Goal: Information Seeking & Learning: Learn about a topic

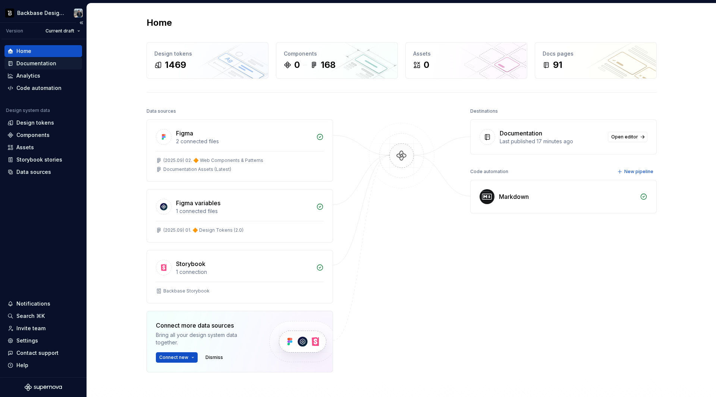
click at [44, 65] on div "Documentation" at bounding box center [36, 63] width 40 height 7
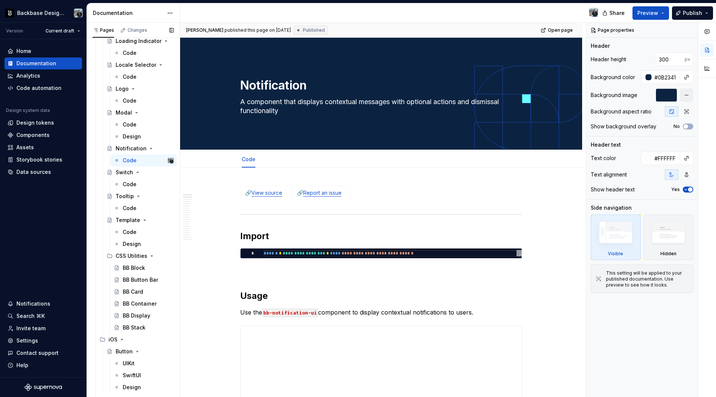
scroll to position [1536, 0]
click at [136, 269] on div "BB Block" at bounding box center [134, 265] width 22 height 7
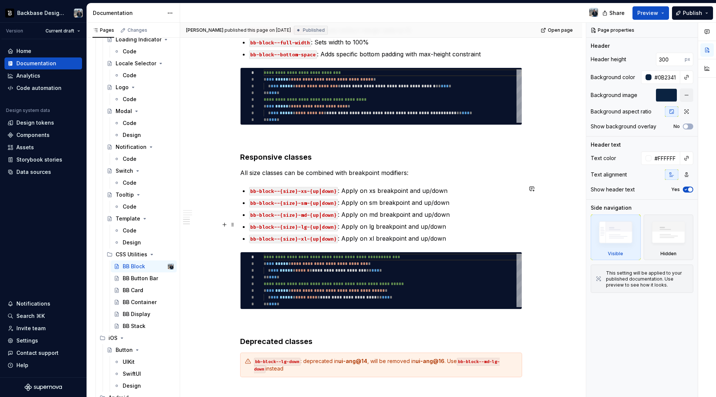
scroll to position [759, 0]
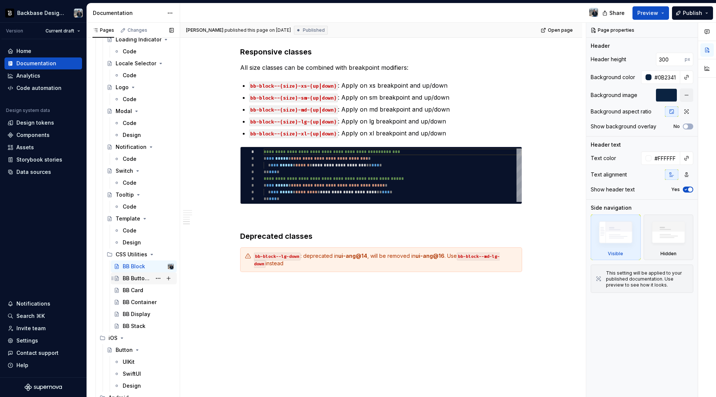
click at [127, 277] on div "BB Button Bar" at bounding box center [137, 277] width 29 height 7
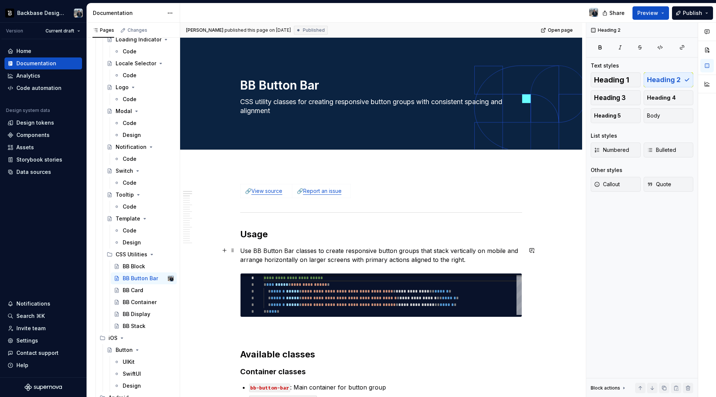
click at [315, 250] on p "Use BB Button Bar classes to create responsive button groups that stack vertica…" at bounding box center [381, 255] width 282 height 18
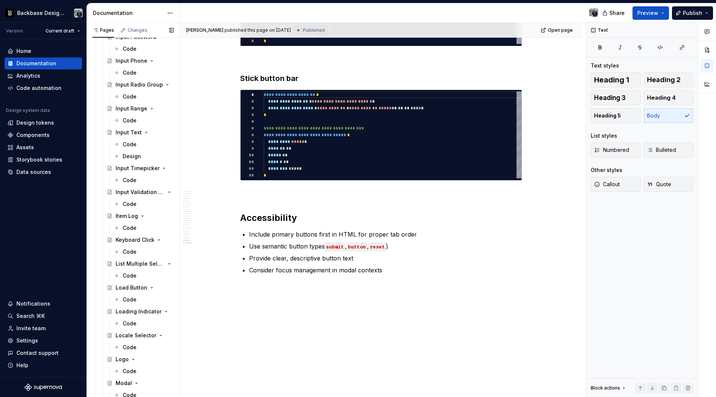
scroll to position [1264, 0]
click at [139, 237] on div "Keyboard Click" at bounding box center [130, 239] width 28 height 7
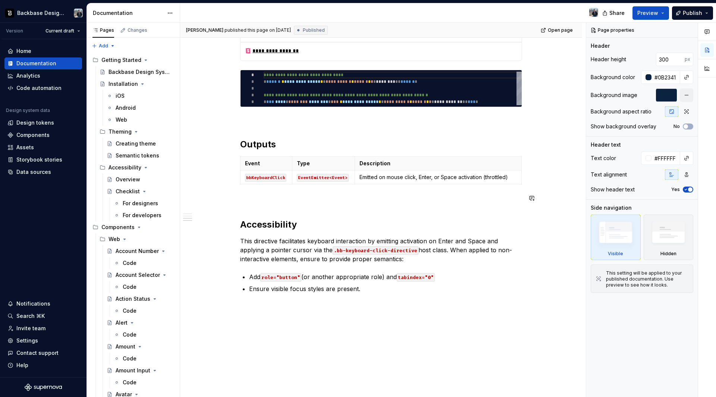
scroll to position [337, 0]
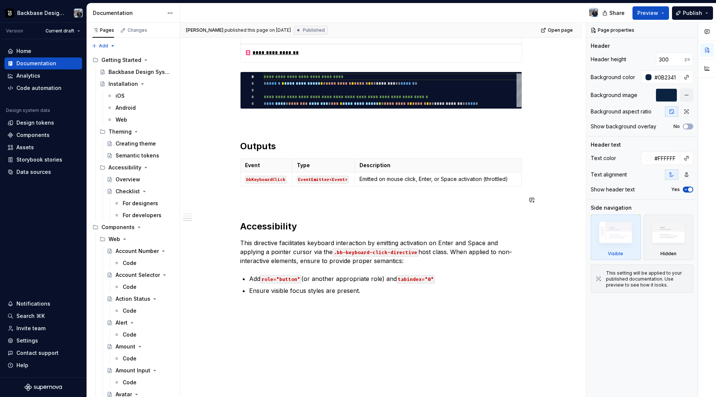
click at [320, 192] on div "**********" at bounding box center [381, 71] width 282 height 447
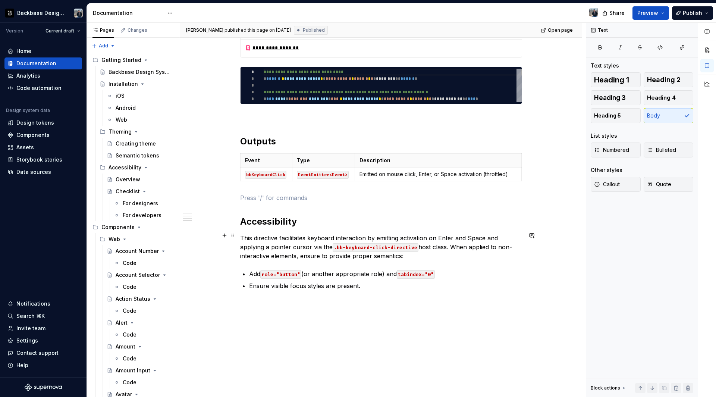
scroll to position [346, 0]
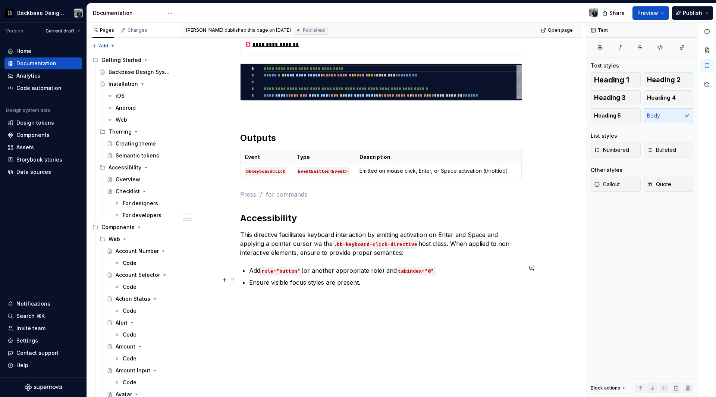
click at [342, 279] on p "Ensure visible focus styles are present." at bounding box center [385, 282] width 273 height 9
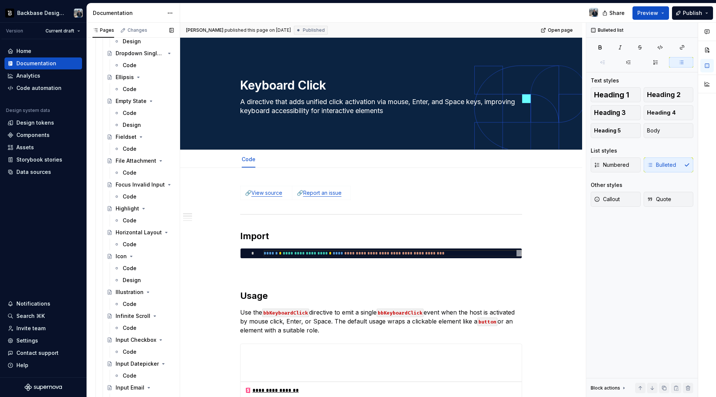
scroll to position [818, 0]
type textarea "*"
